Goal: Information Seeking & Learning: Find specific page/section

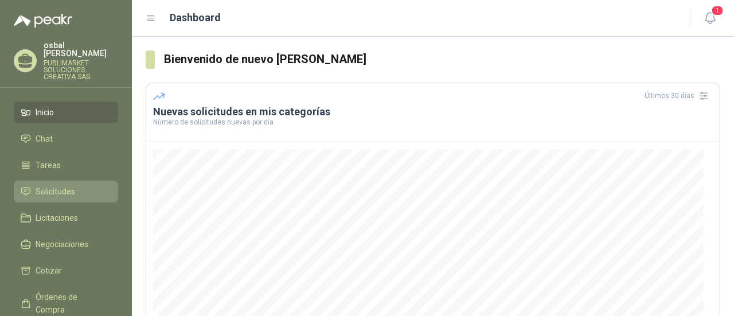
click at [47, 186] on span "Solicitudes" at bounding box center [56, 191] width 40 height 13
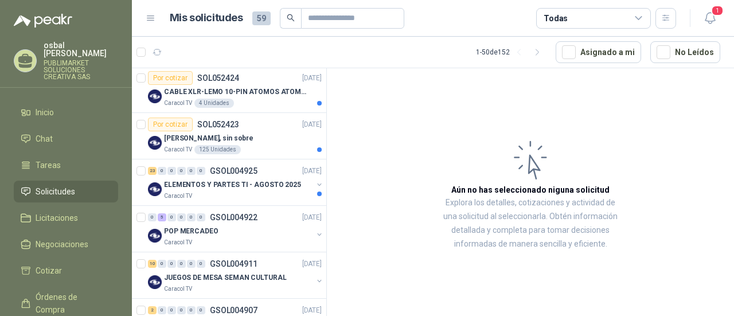
scroll to position [114, 0]
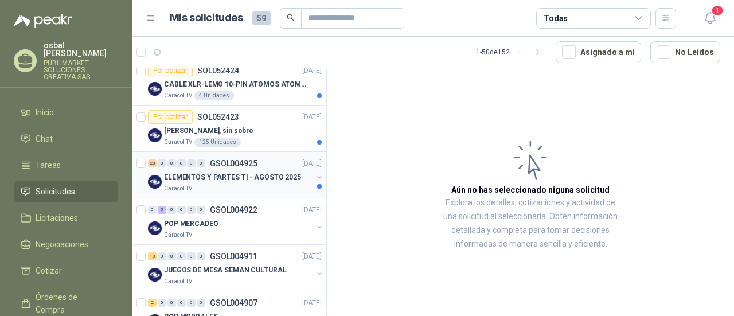
click at [212, 187] on div "Caracol TV" at bounding box center [238, 188] width 149 height 9
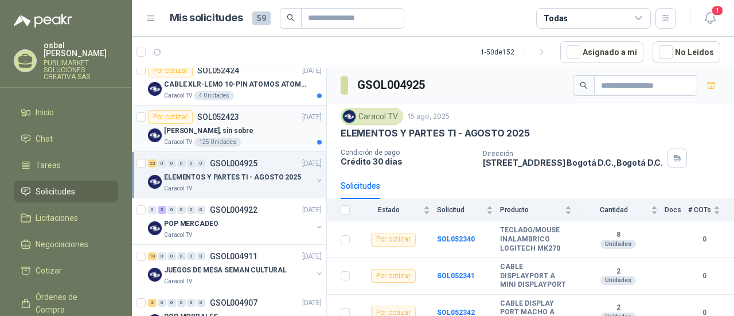
click at [274, 132] on div "[PERSON_NAME], sin sobre" at bounding box center [243, 131] width 158 height 14
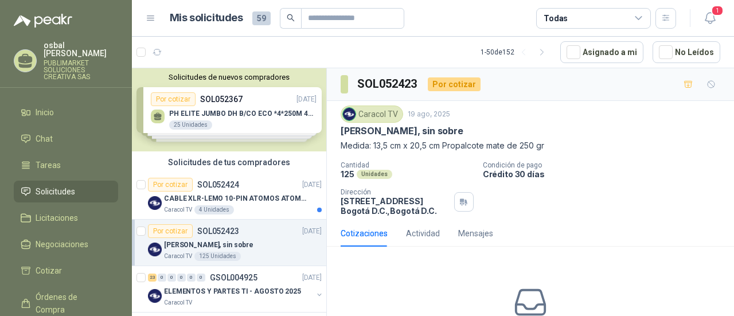
scroll to position [14, 0]
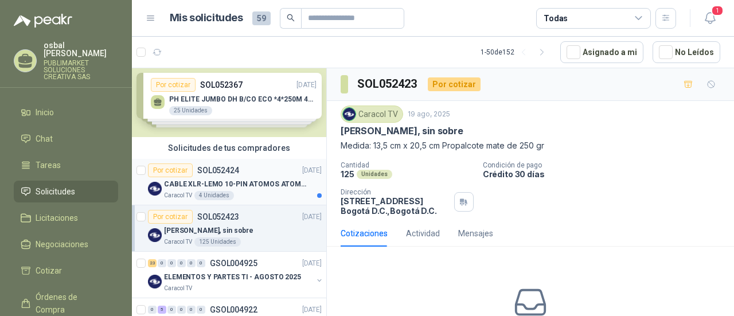
click at [245, 177] on div "CABLE XLR-LEMO 10-PIN ATOMOS ATOMCAB016" at bounding box center [243, 184] width 158 height 14
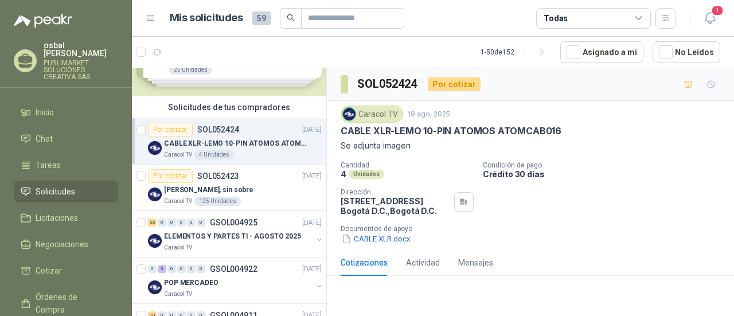
scroll to position [63, 0]
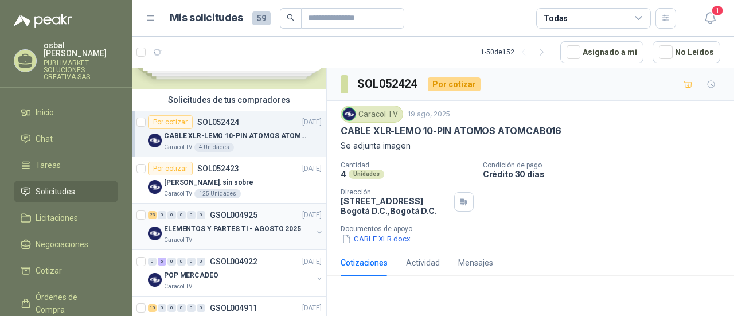
click at [236, 243] on div "Caracol TV" at bounding box center [238, 240] width 149 height 9
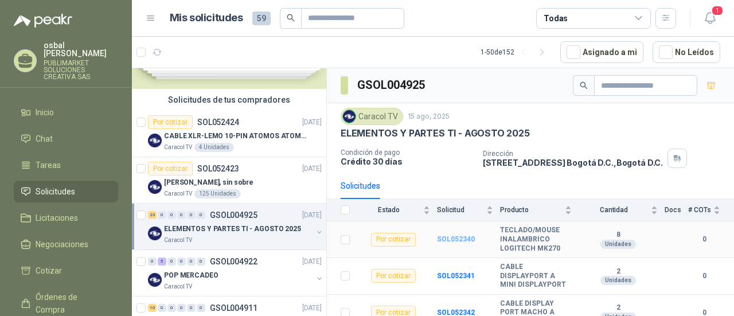
click at [458, 237] on b "SOL052340" at bounding box center [456, 239] width 38 height 8
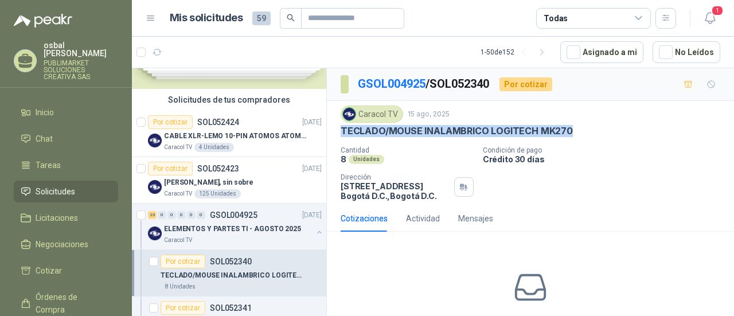
drag, startPoint x: 342, startPoint y: 129, endPoint x: 577, endPoint y: 130, distance: 235.1
click at [577, 130] on div "TECLADO/MOUSE INALAMBRICO LOGITECH MK270" at bounding box center [531, 131] width 380 height 12
copy p "TECLADO/MOUSE INALAMBRICO LOGITECH MK270"
click at [403, 79] on link "GSOL004925" at bounding box center [392, 84] width 68 height 14
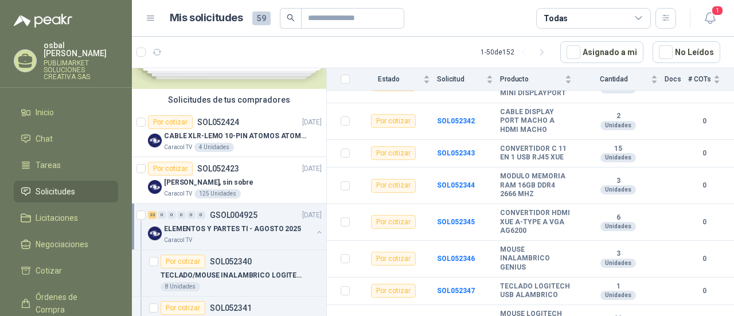
scroll to position [193, 0]
click at [446, 148] on b "SOL052343" at bounding box center [456, 152] width 38 height 8
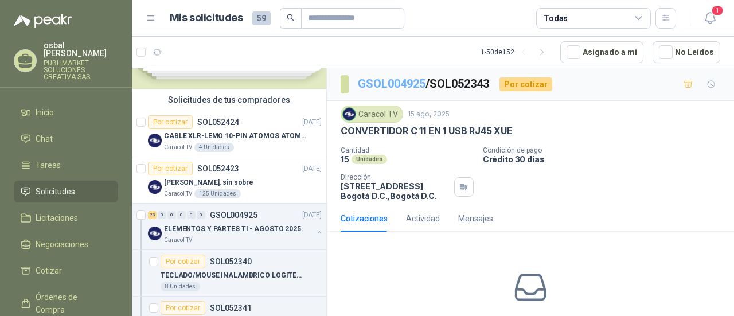
click at [382, 84] on link "GSOL004925" at bounding box center [392, 84] width 68 height 14
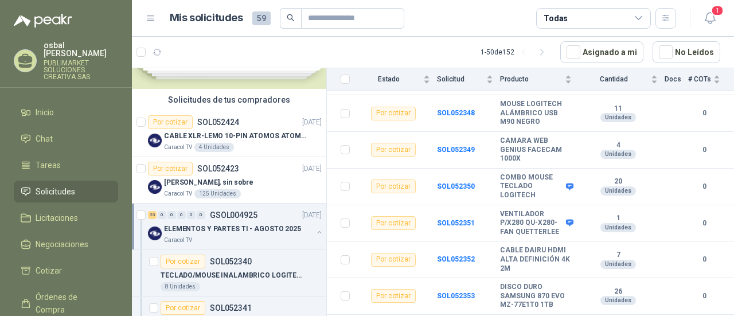
scroll to position [391, 0]
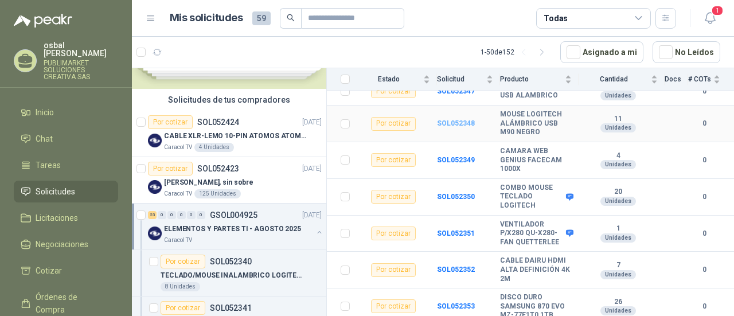
click at [461, 127] on b "SOL052348" at bounding box center [456, 123] width 38 height 8
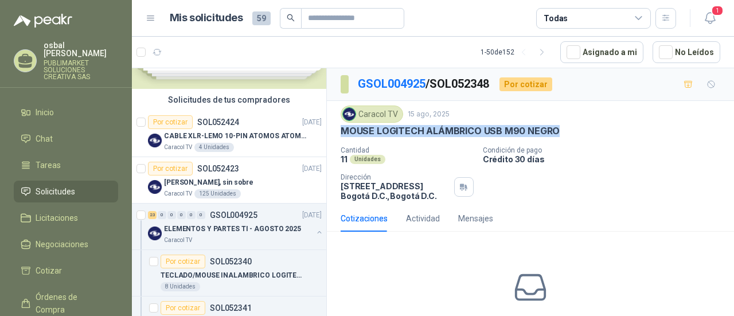
drag, startPoint x: 340, startPoint y: 128, endPoint x: 561, endPoint y: 135, distance: 220.9
click at [561, 135] on div "Caracol TV [DATE] MOUSE LOGITECH ALÁMBRICO USB M90 NEGRO Cantidad 11 Unidades …" at bounding box center [530, 153] width 407 height 104
copy p "MOUSE LOGITECH ALÁMBRICO USB M90 NEGRO"
click at [395, 81] on link "GSOL004925" at bounding box center [392, 84] width 68 height 14
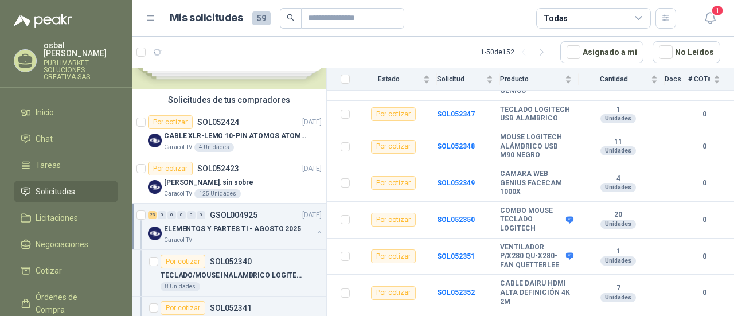
scroll to position [374, 0]
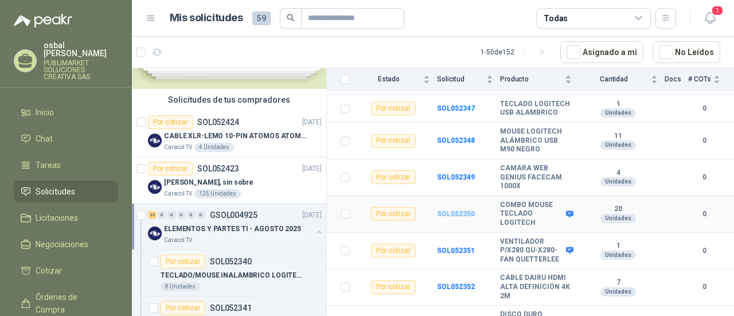
click at [455, 217] on b "SOL052350" at bounding box center [456, 214] width 38 height 8
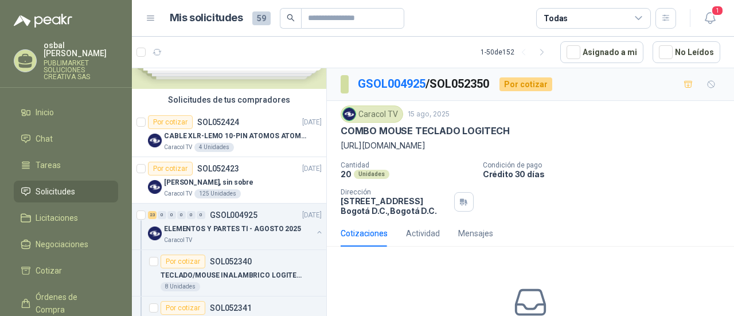
drag, startPoint x: 340, startPoint y: 145, endPoint x: 443, endPoint y: 146, distance: 102.7
click at [443, 146] on div "Caracol TV [DATE] COMBO MOUSE TECLADO LOGITECH [URL][DOMAIN_NAME] Cantidad 20 …" at bounding box center [530, 160] width 407 height 119
copy p "[URL][DOMAIN_NAME]"
